Goal: Information Seeking & Learning: Understand process/instructions

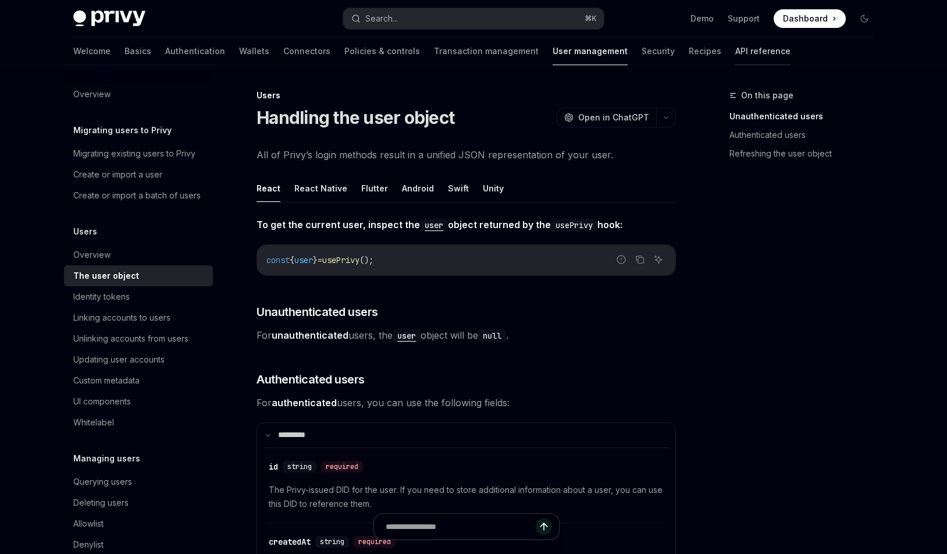
click at [736, 47] on link "API reference" at bounding box center [763, 51] width 55 height 28
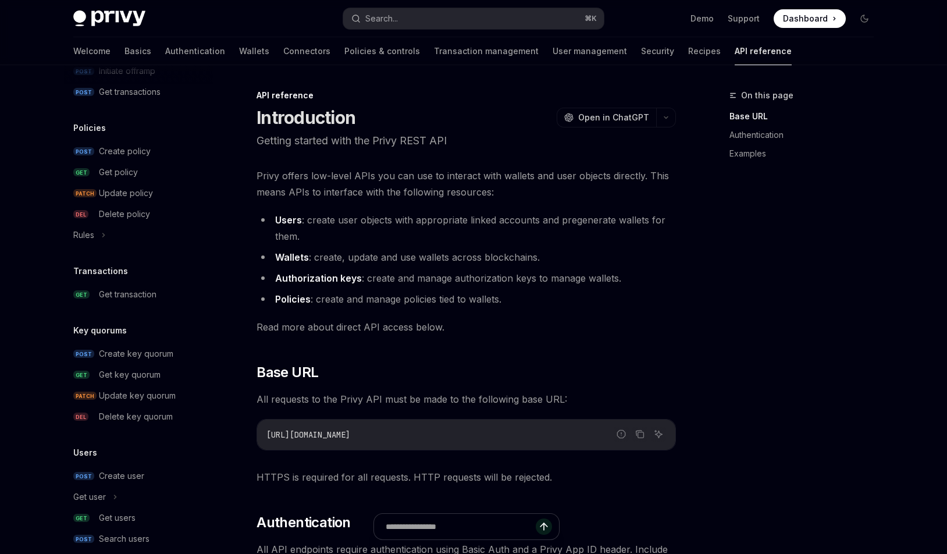
scroll to position [669, 0]
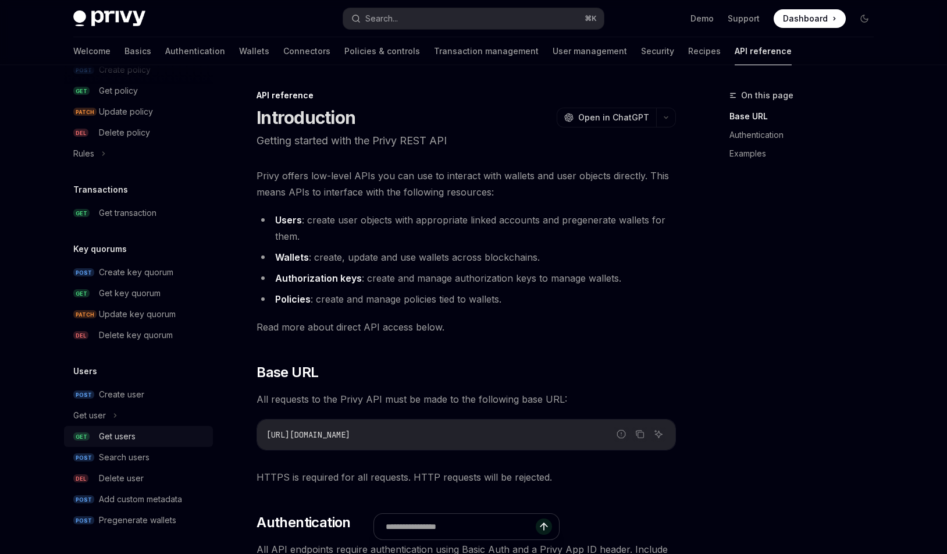
click at [110, 433] on div "Get users" at bounding box center [117, 436] width 37 height 14
type textarea "*"
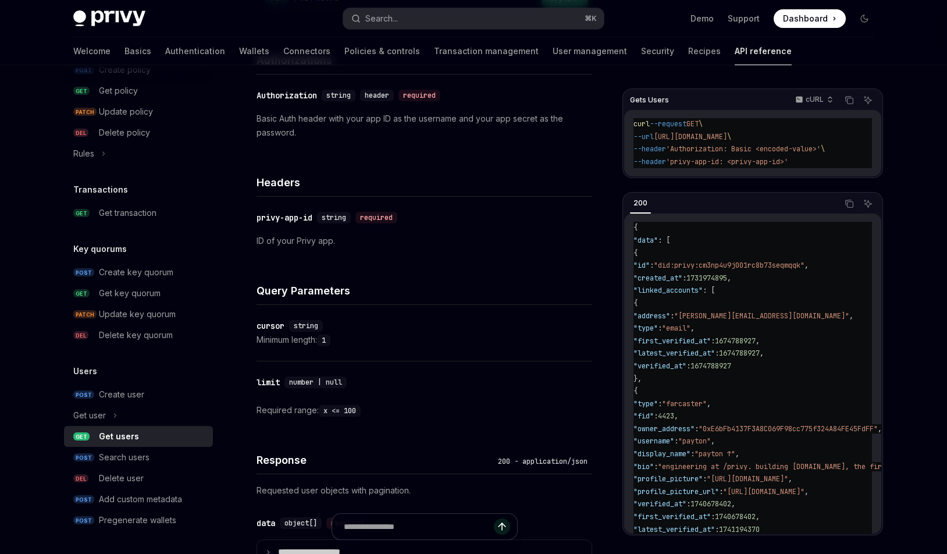
scroll to position [250, 0]
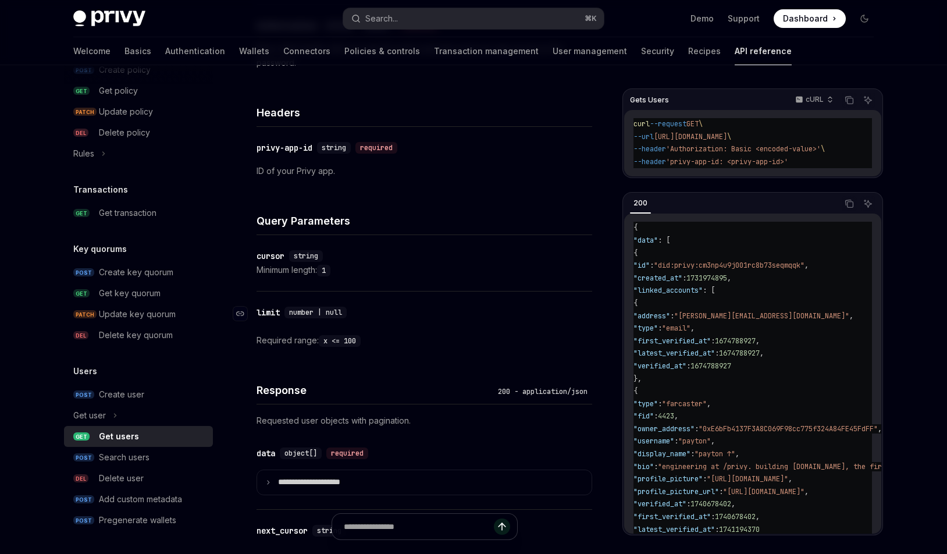
click at [278, 313] on div "limit" at bounding box center [268, 313] width 23 height 12
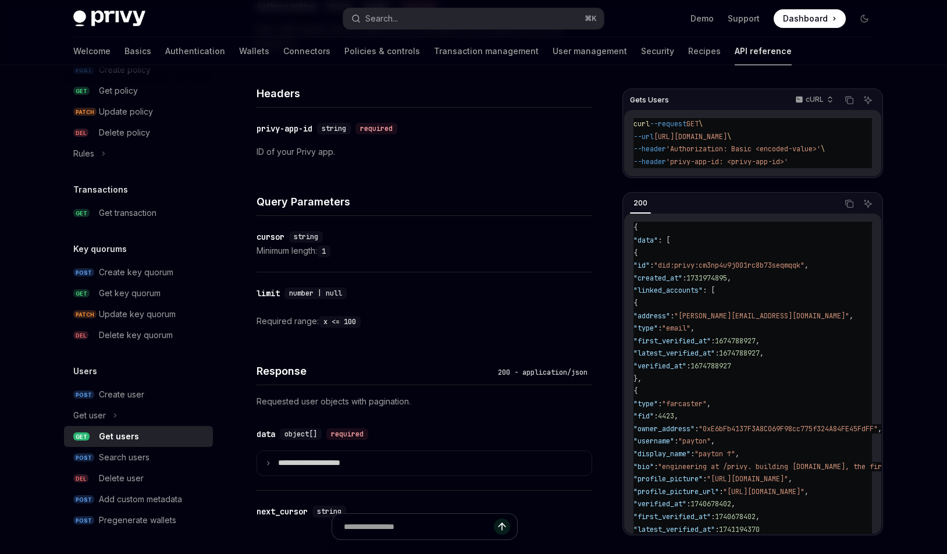
scroll to position [270, 0]
click at [420, 15] on button "Search... ⌘ K" at bounding box center [473, 18] width 261 height 21
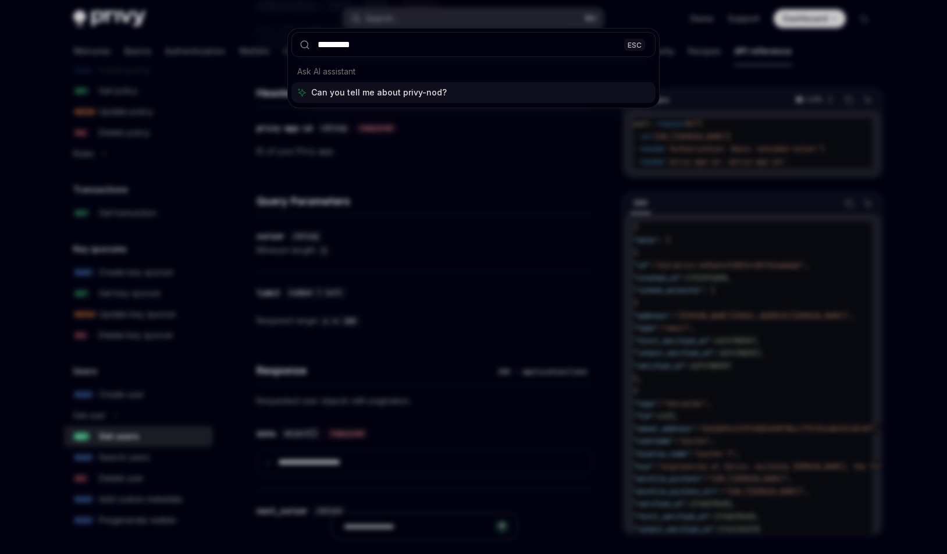
type input "**********"
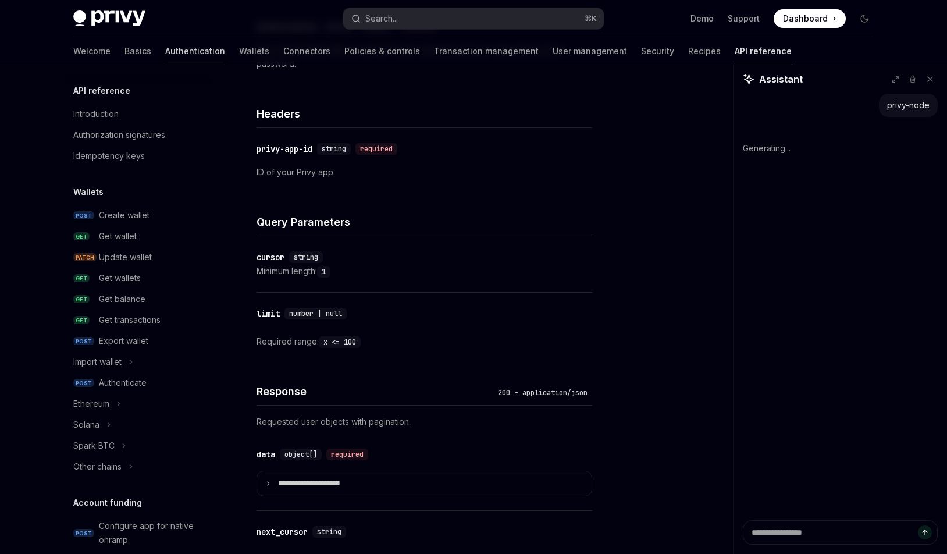
scroll to position [246, 0]
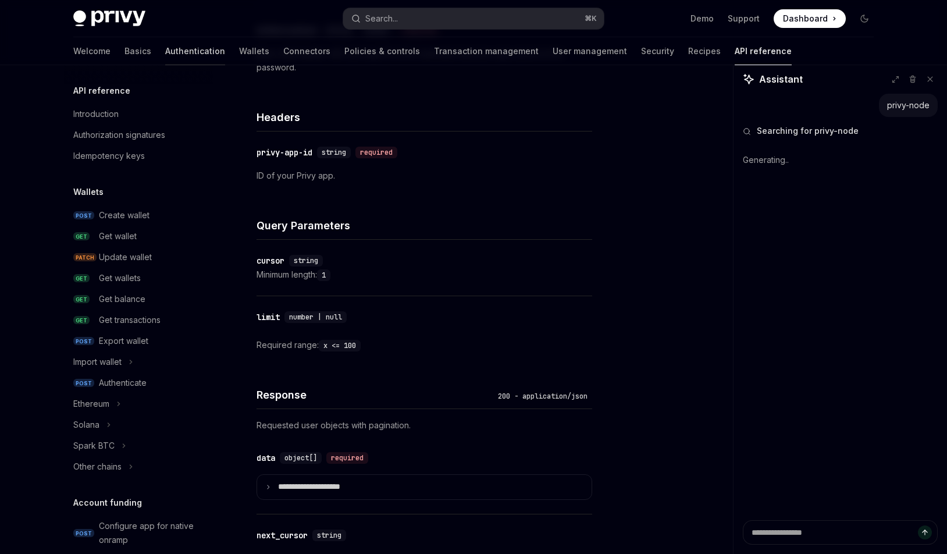
click at [165, 53] on link "Authentication" at bounding box center [195, 51] width 60 height 28
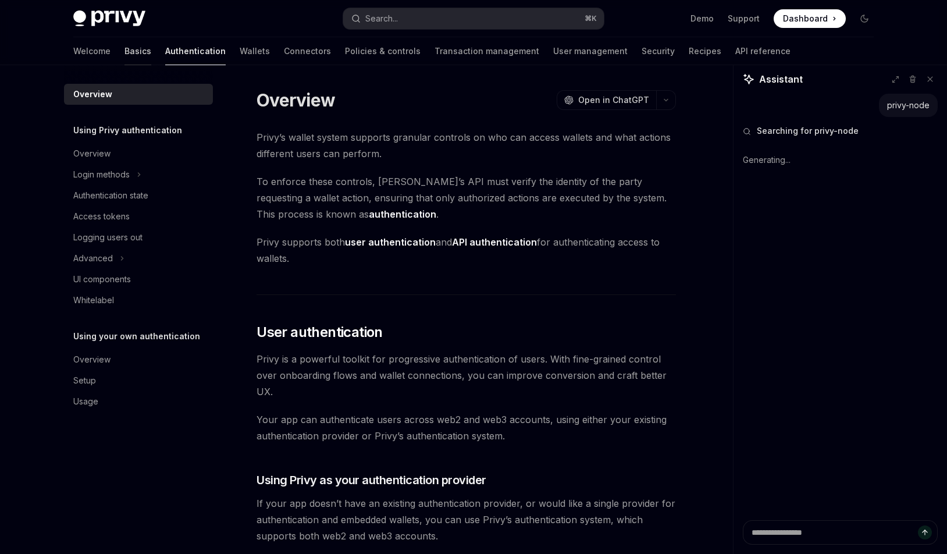
click at [125, 52] on link "Basics" at bounding box center [138, 51] width 27 height 28
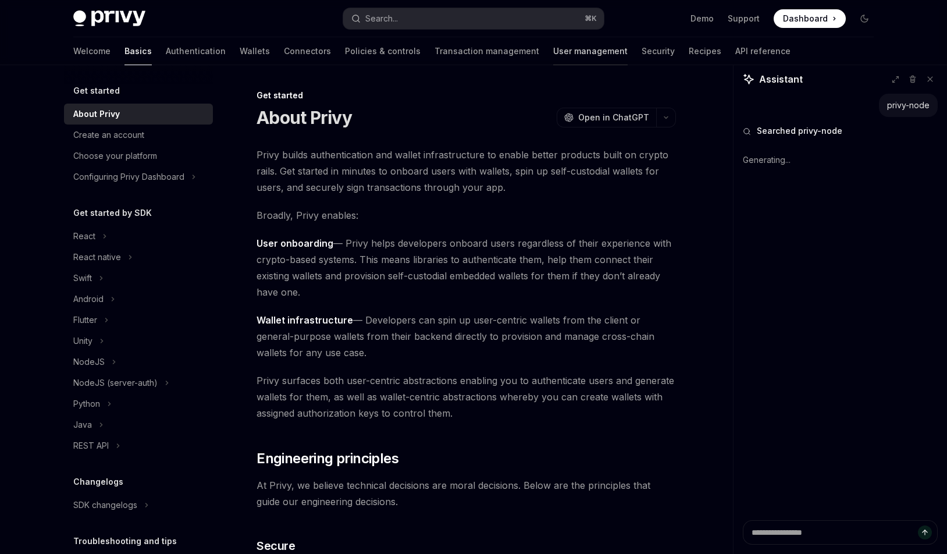
click at [553, 52] on link "User management" at bounding box center [590, 51] width 74 height 28
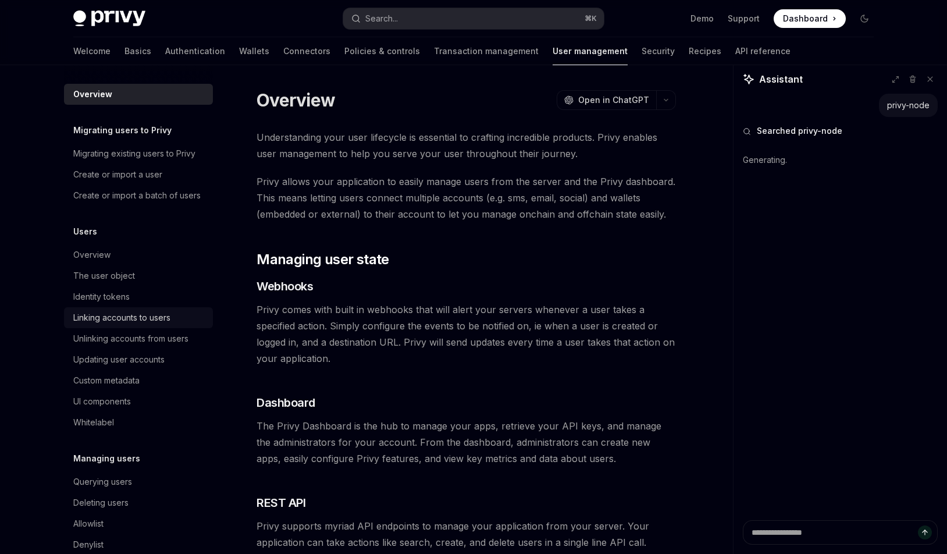
type textarea "*"
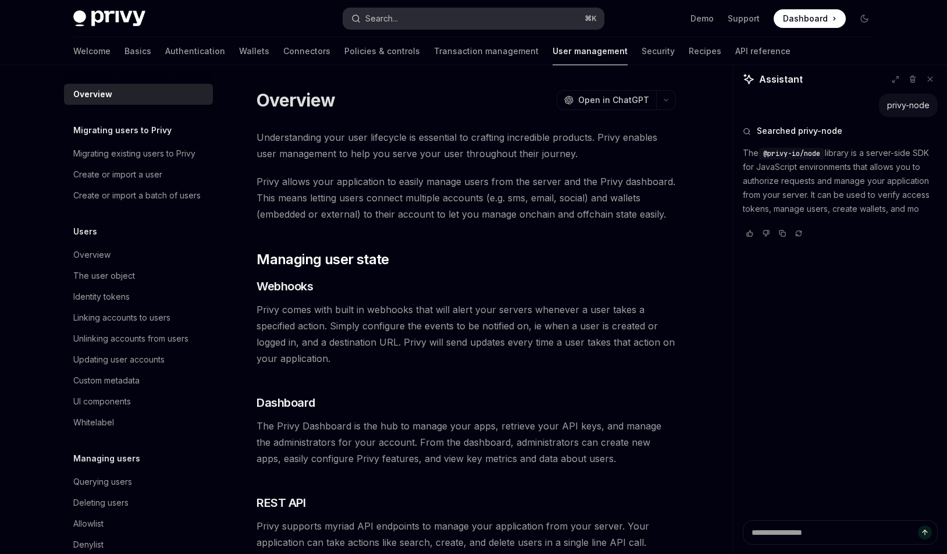
click at [429, 17] on button "Search... ⌘ K" at bounding box center [473, 18] width 261 height 21
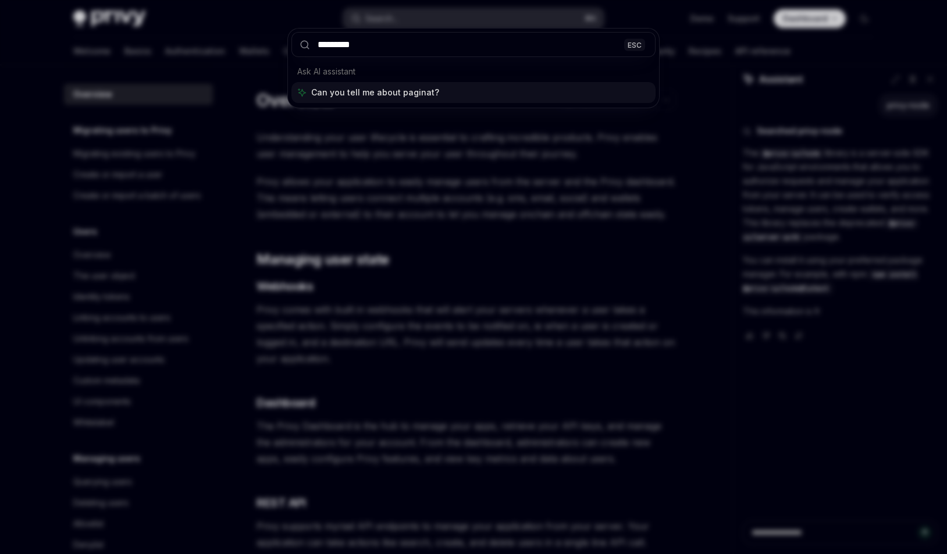
type input "**********"
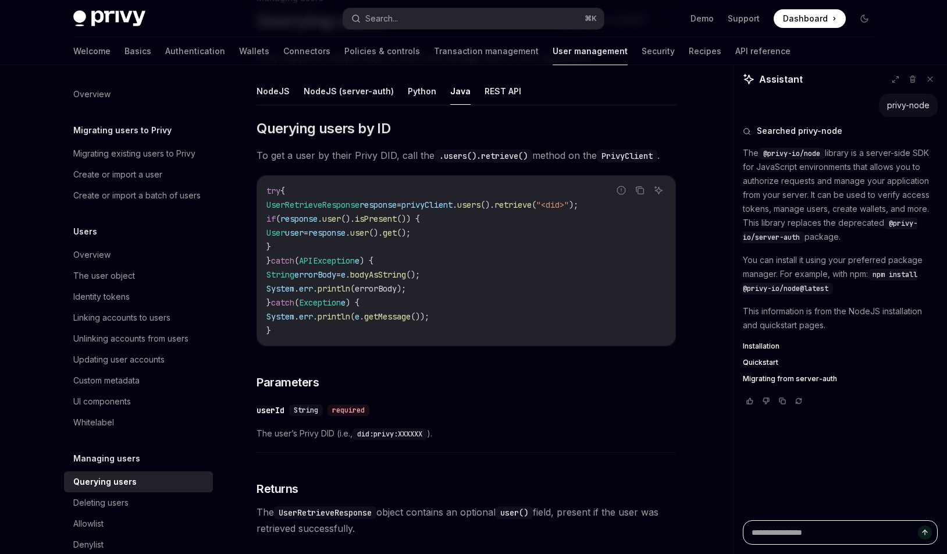
scroll to position [98, 0]
click at [360, 207] on span "UserRetrieveResponse" at bounding box center [313, 204] width 93 height 10
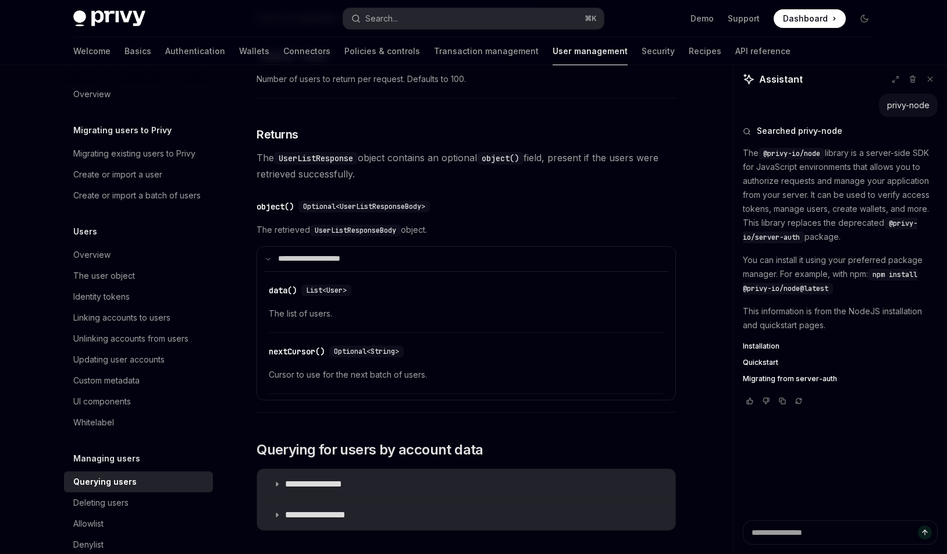
scroll to position [1134, 0]
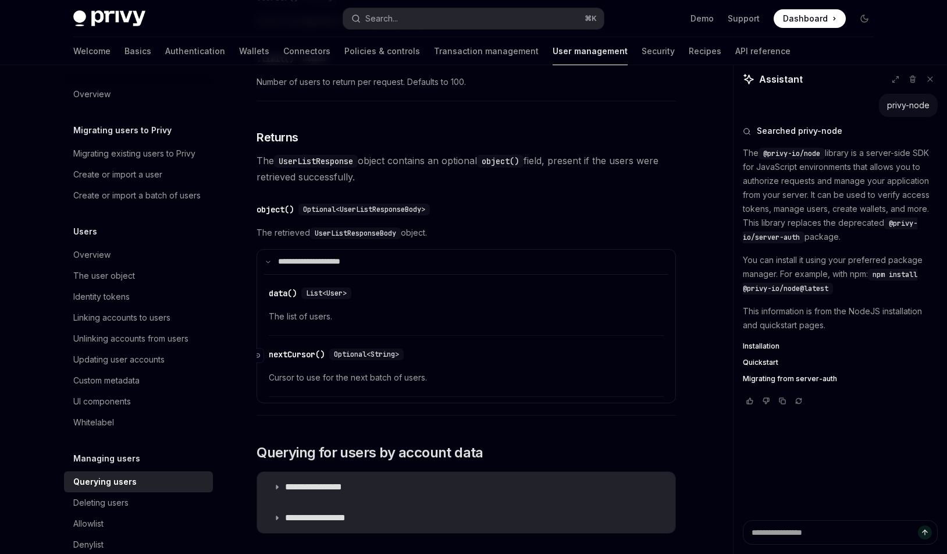
click at [292, 353] on div "nextCursor()" at bounding box center [297, 355] width 56 height 12
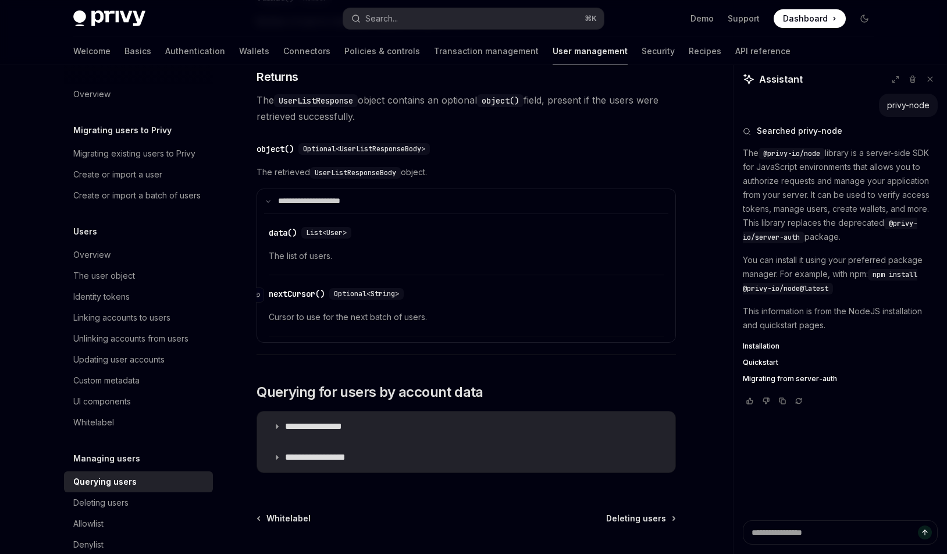
click at [292, 353] on div "**********" at bounding box center [467, 245] width 420 height 219
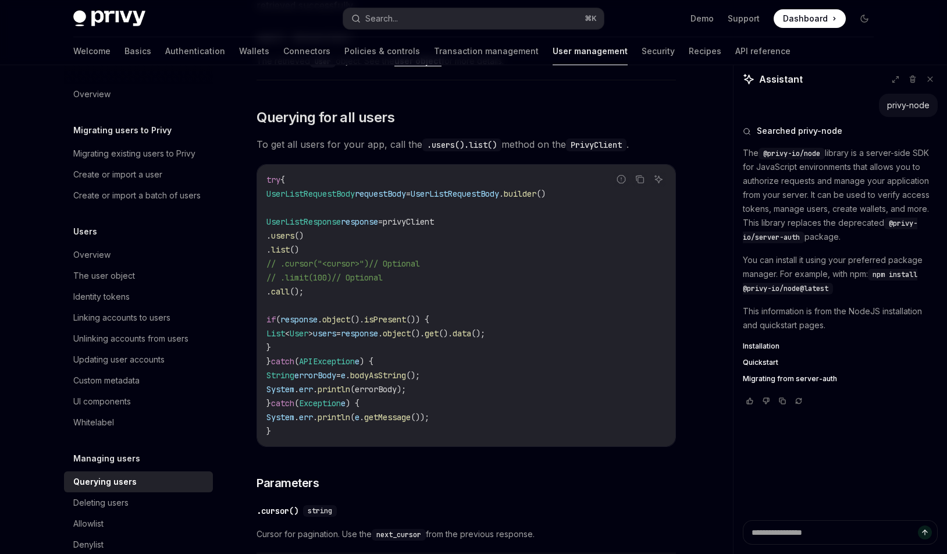
scroll to position [619, 0]
click at [736, 52] on link "API reference" at bounding box center [763, 51] width 55 height 28
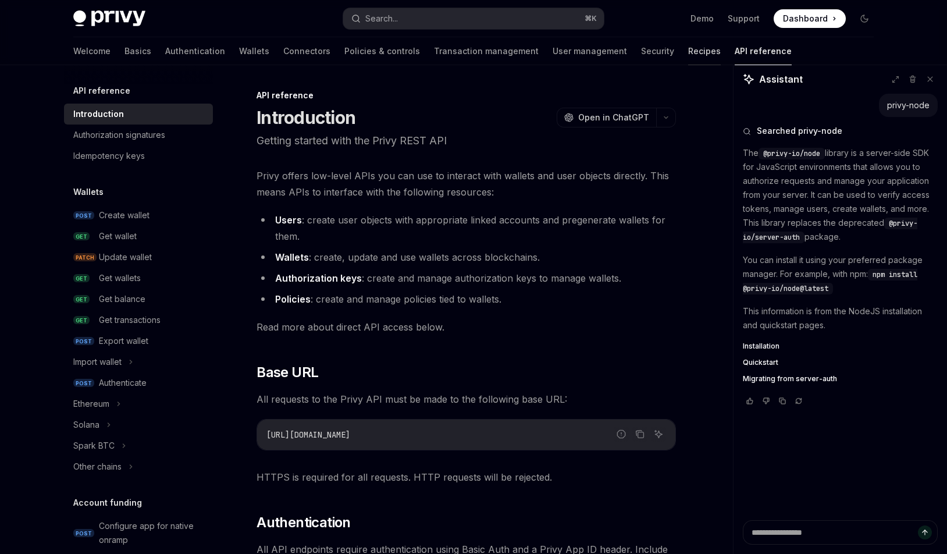
click at [688, 58] on link "Recipes" at bounding box center [704, 51] width 33 height 28
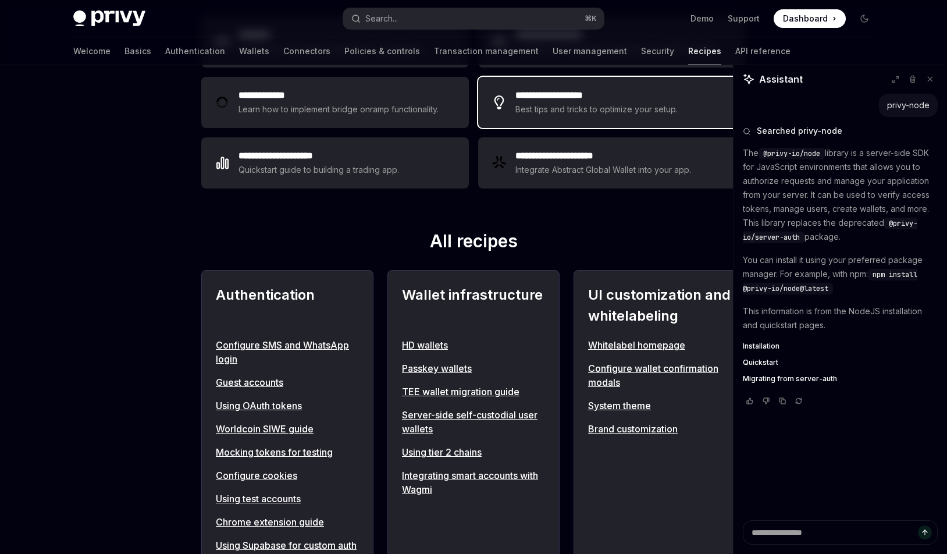
scroll to position [396, 0]
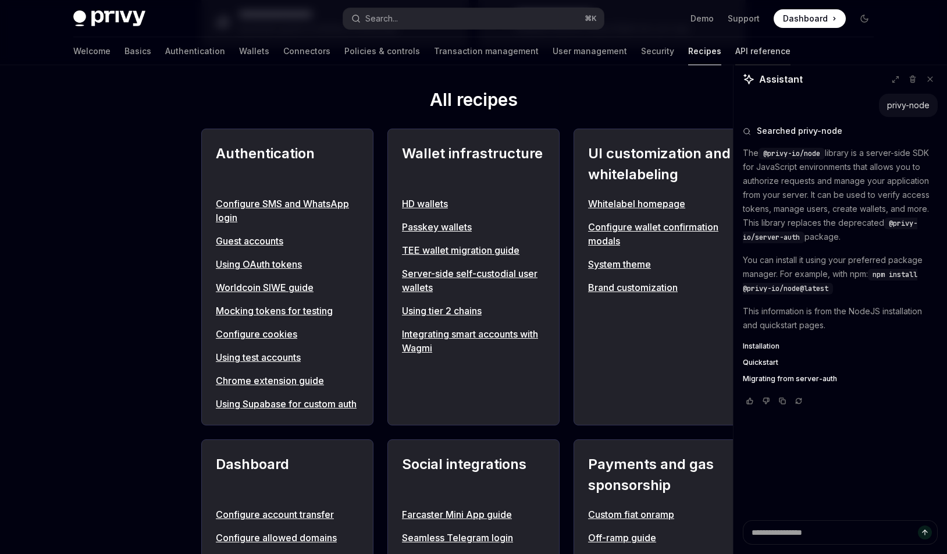
click at [736, 51] on link "API reference" at bounding box center [763, 51] width 55 height 28
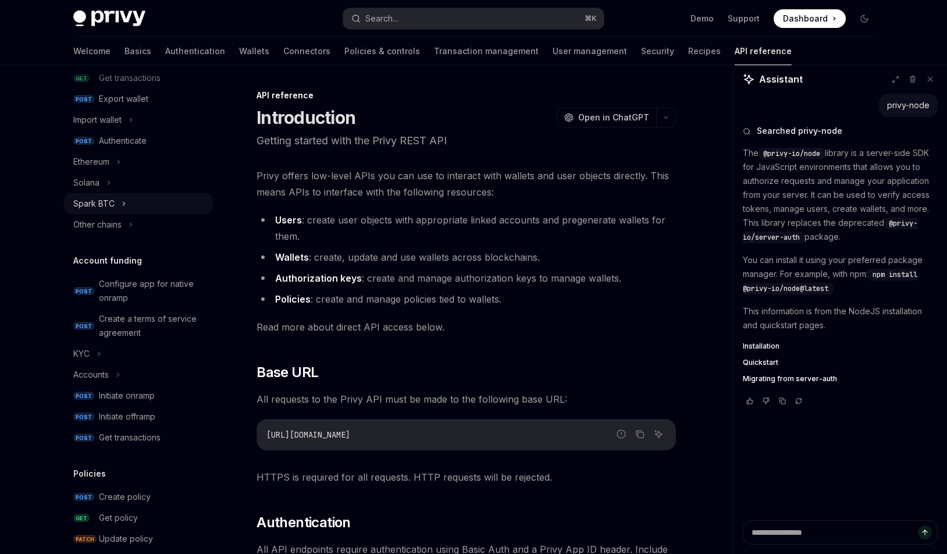
scroll to position [669, 0]
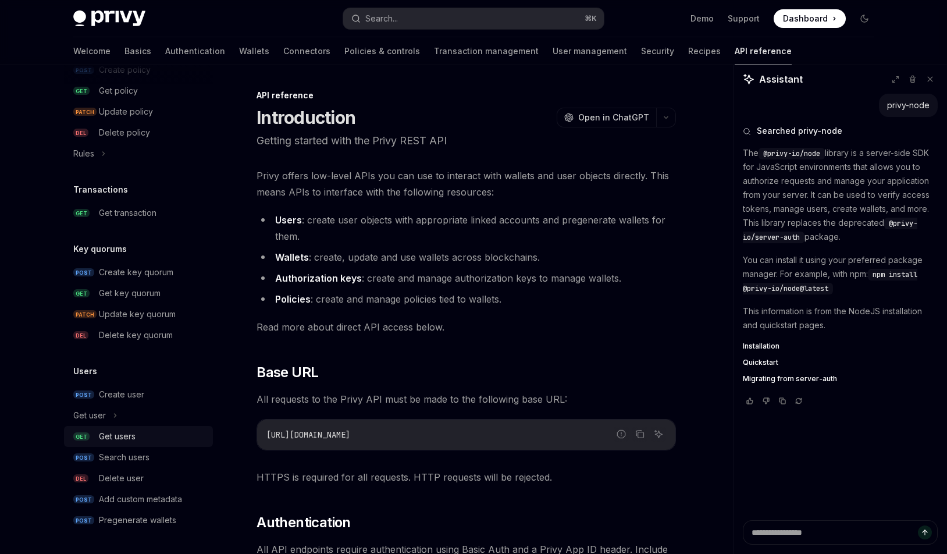
click at [126, 436] on div "Get users" at bounding box center [117, 436] width 37 height 14
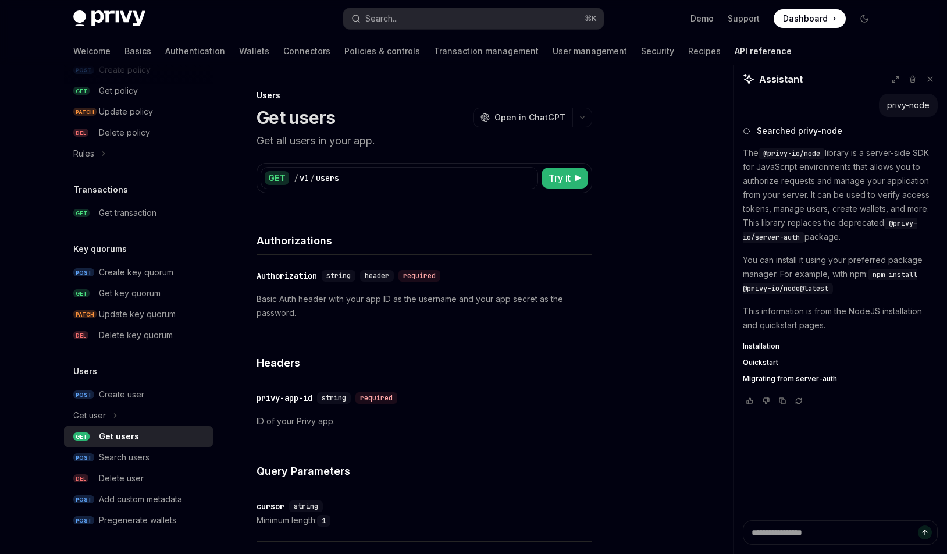
type textarea "*"
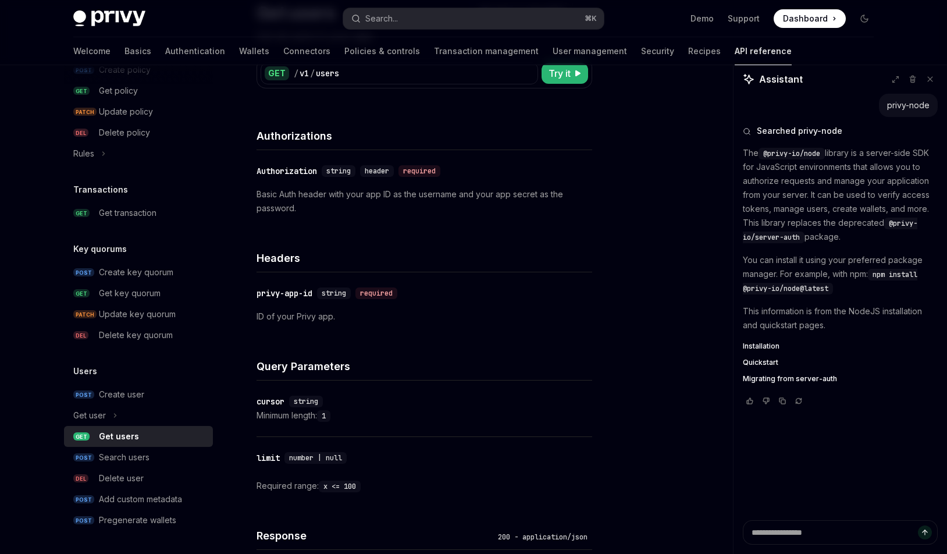
scroll to position [177, 0]
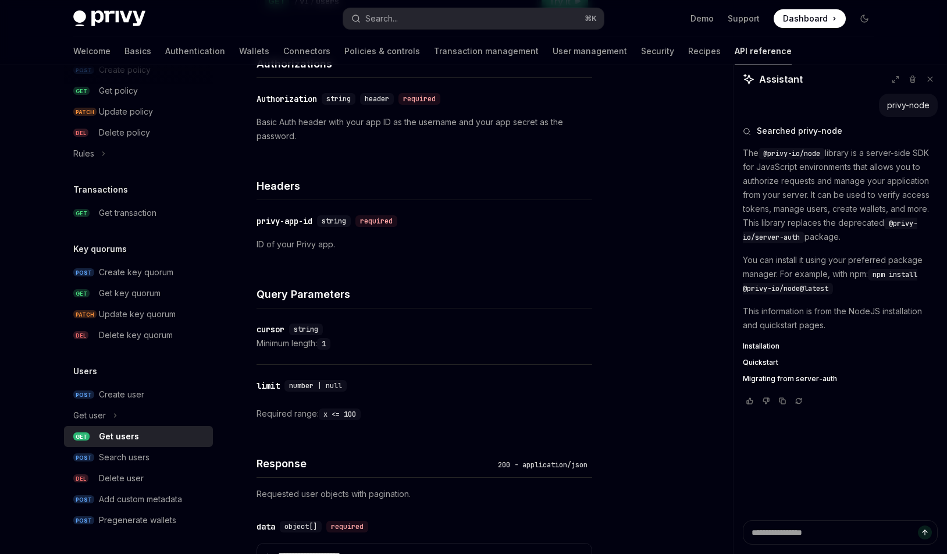
click at [296, 343] on div "Minimum length: 1" at bounding box center [425, 343] width 336 height 14
click at [293, 415] on div "Required range: x <= 100" at bounding box center [425, 414] width 336 height 14
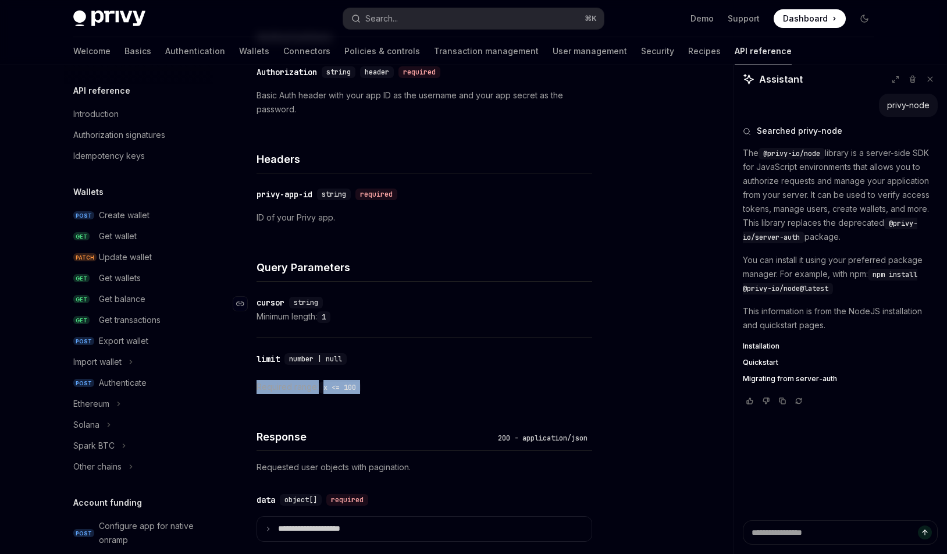
scroll to position [0, 0]
